Goal: Information Seeking & Learning: Learn about a topic

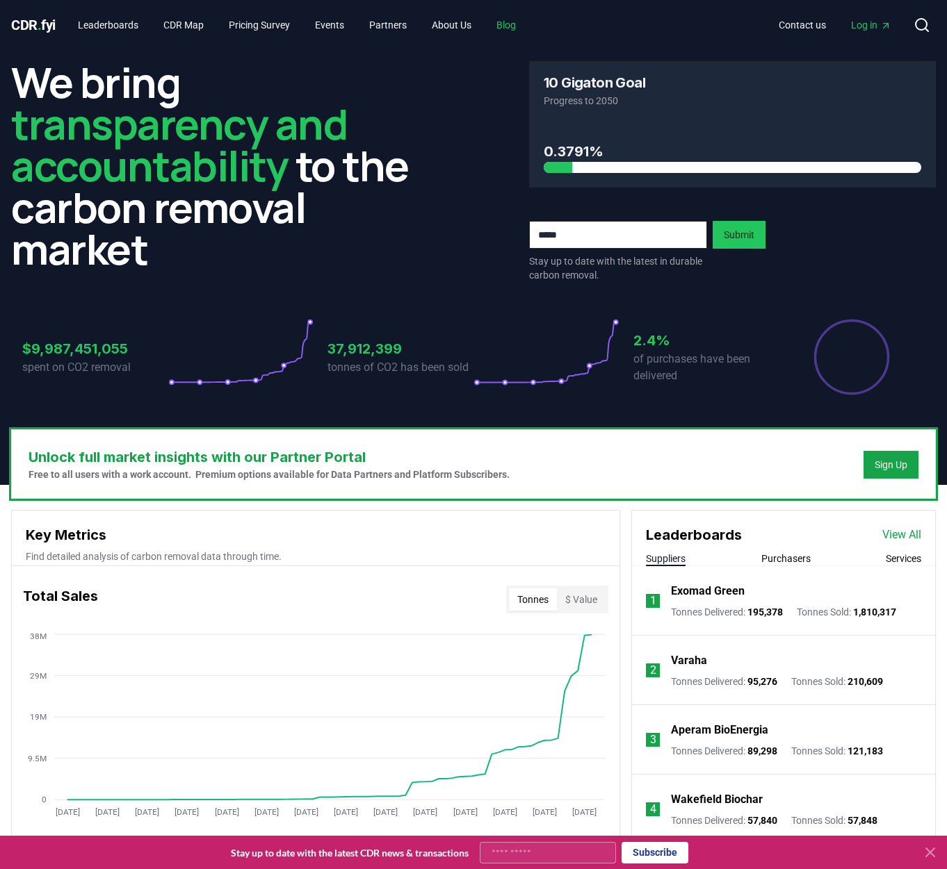
click at [485, 24] on link "Blog" at bounding box center [506, 25] width 42 height 25
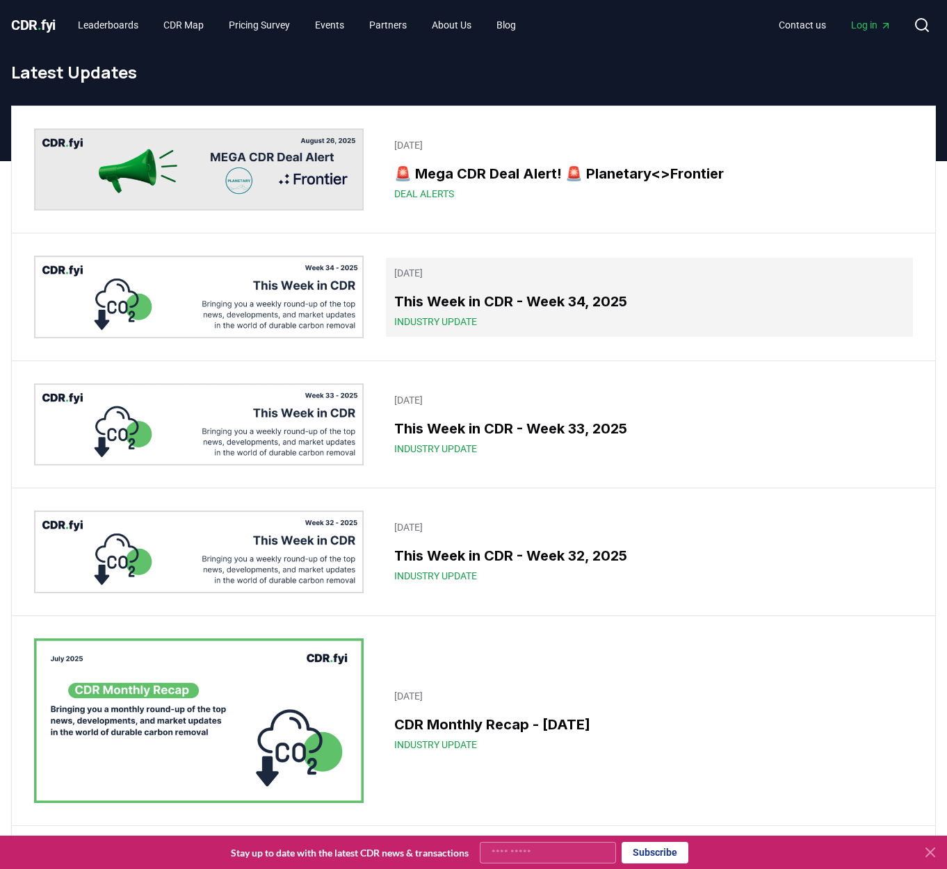
click at [461, 291] on h3 "This Week in CDR - Week 34, 2025" at bounding box center [649, 301] width 510 height 21
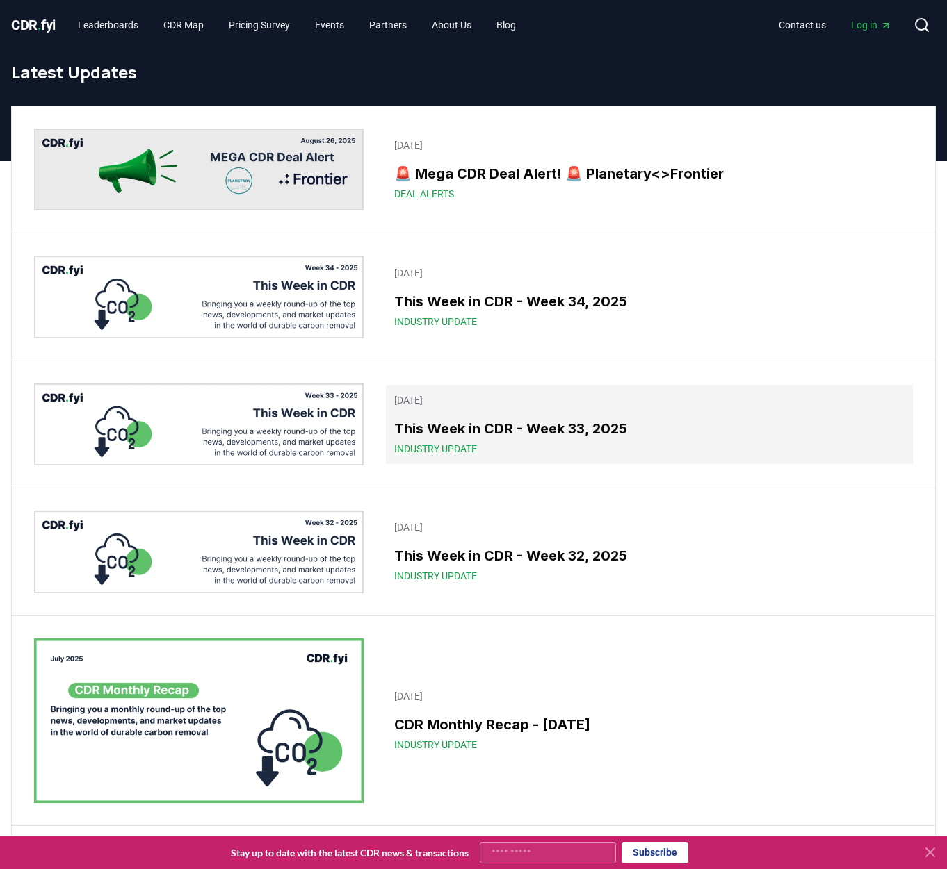
click at [509, 418] on h3 "This Week in CDR - Week 33, 2025" at bounding box center [649, 428] width 510 height 21
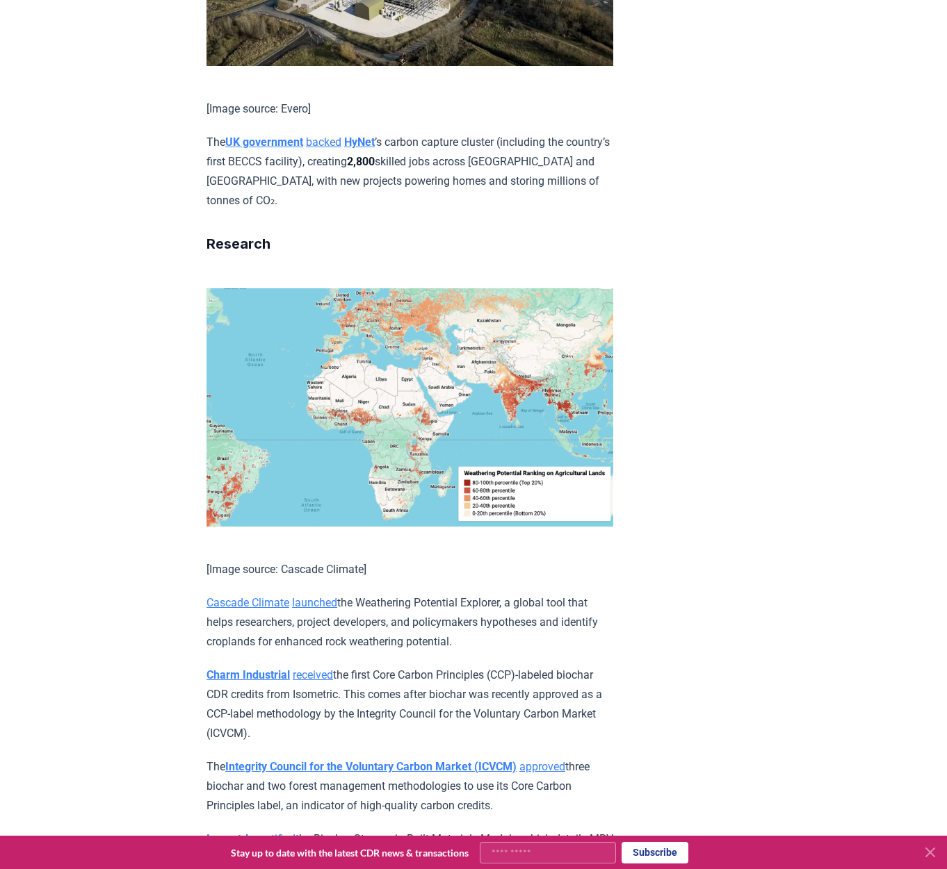
scroll to position [2944, 0]
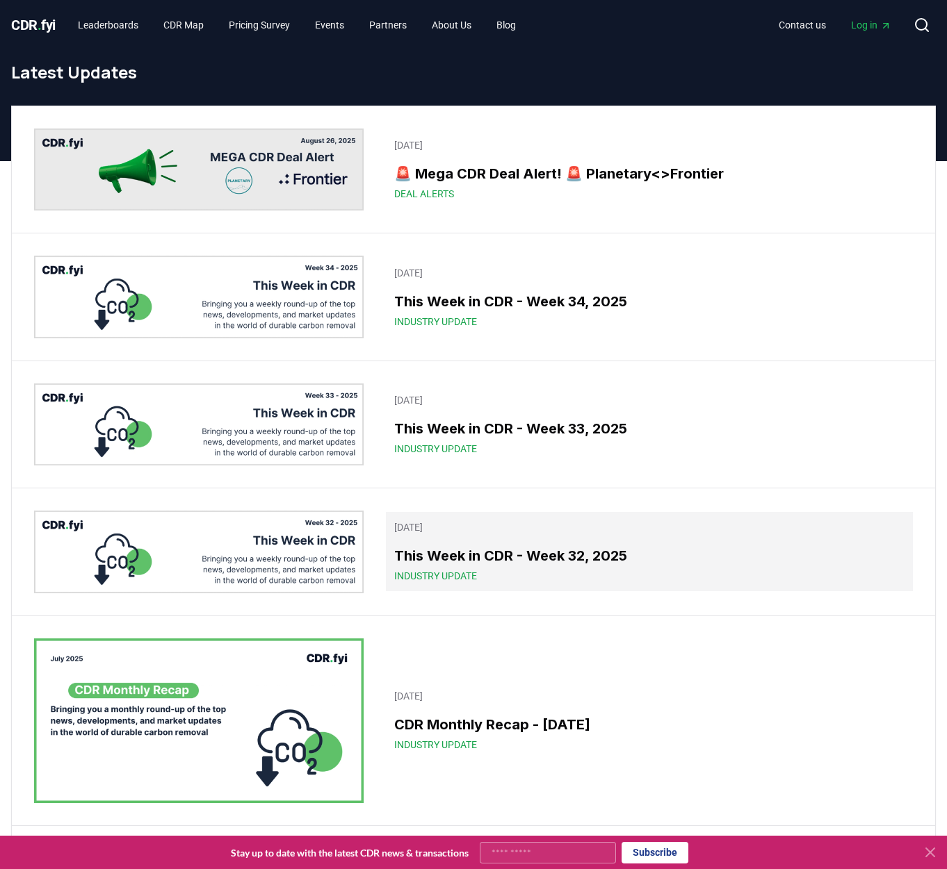
click at [529, 546] on h3 "This Week in CDR - Week 32, 2025" at bounding box center [649, 556] width 510 height 21
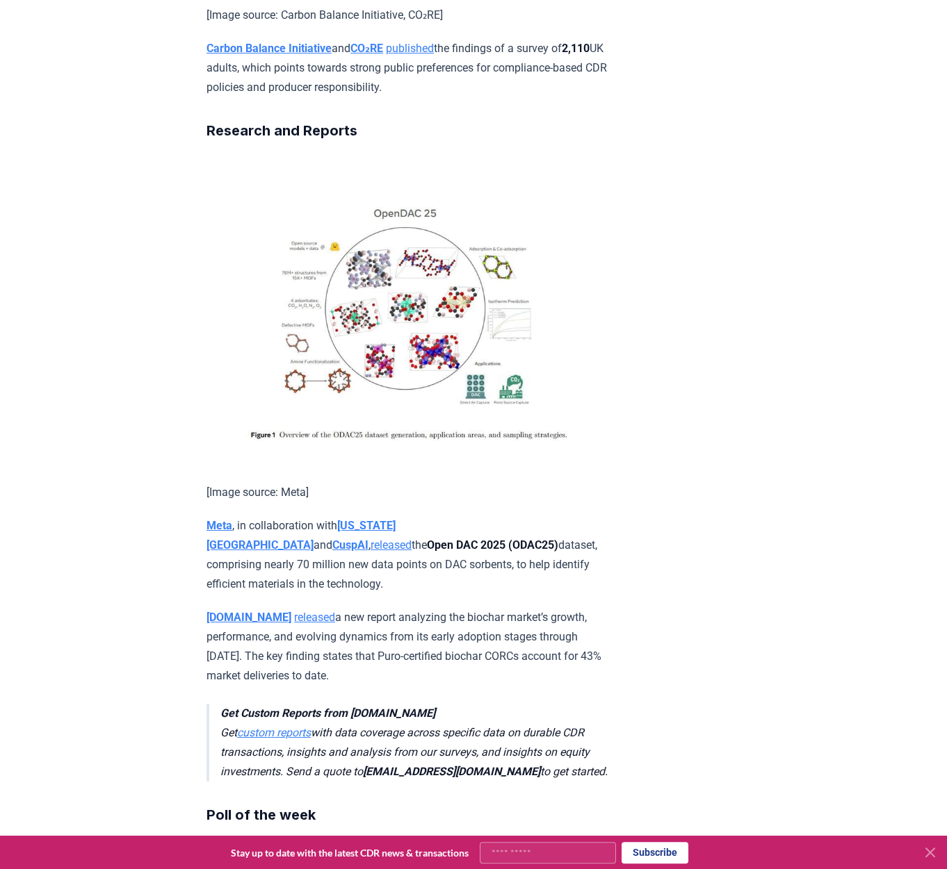
scroll to position [2738, 0]
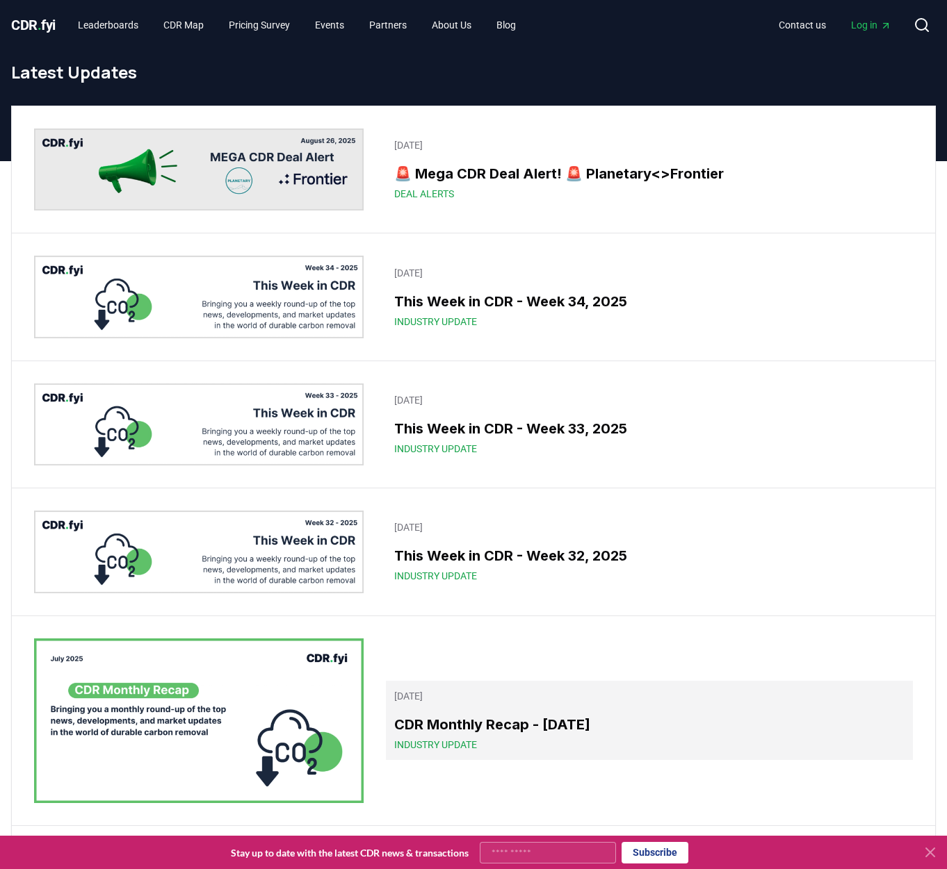
click at [466, 714] on h3 "CDR Monthly Recap - July 2025" at bounding box center [649, 724] width 510 height 21
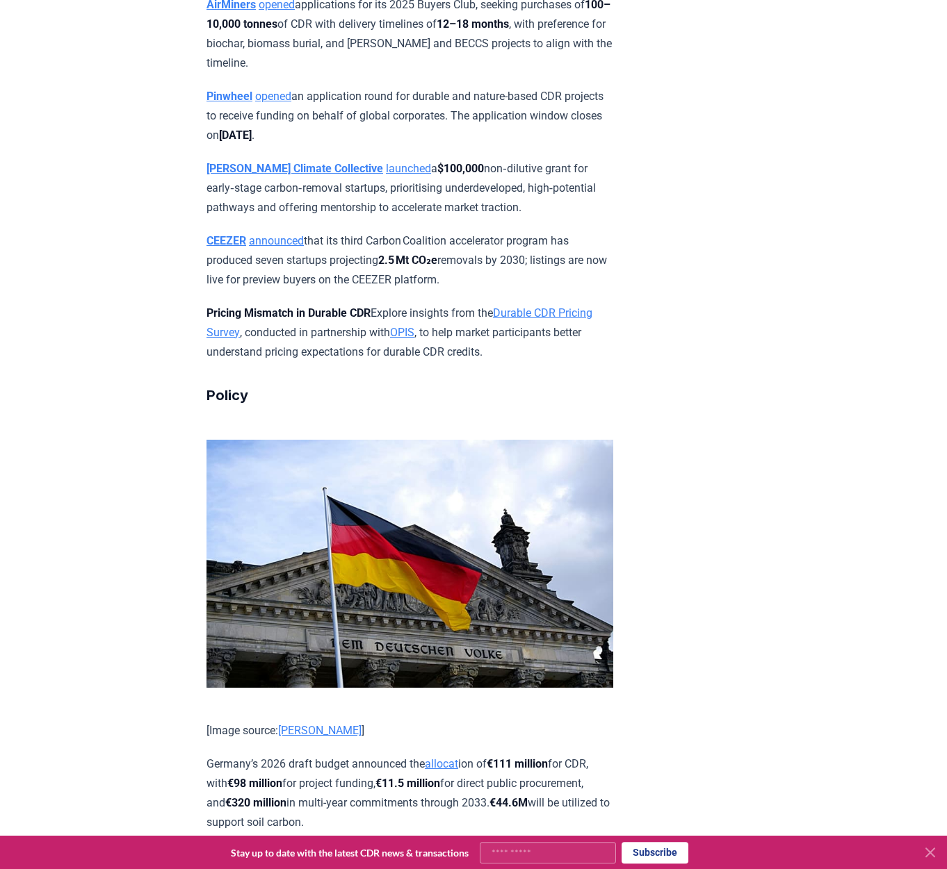
scroll to position [4843, 0]
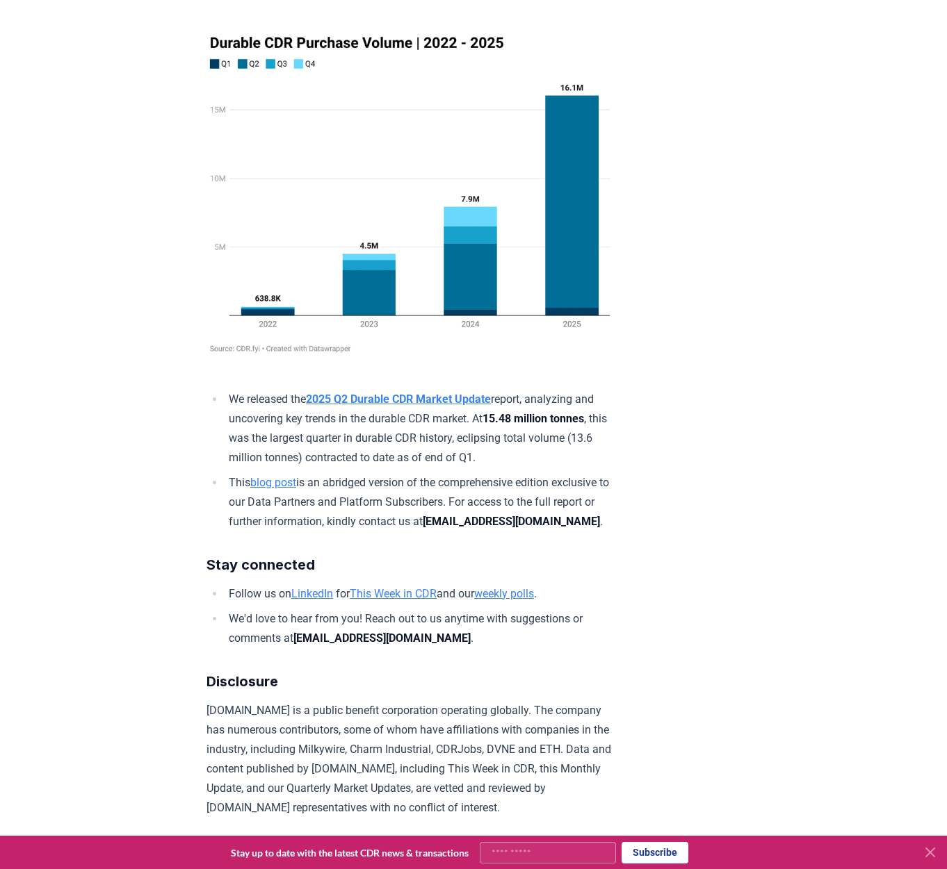
scroll to position [8203, 0]
